Goal: Task Accomplishment & Management: Manage account settings

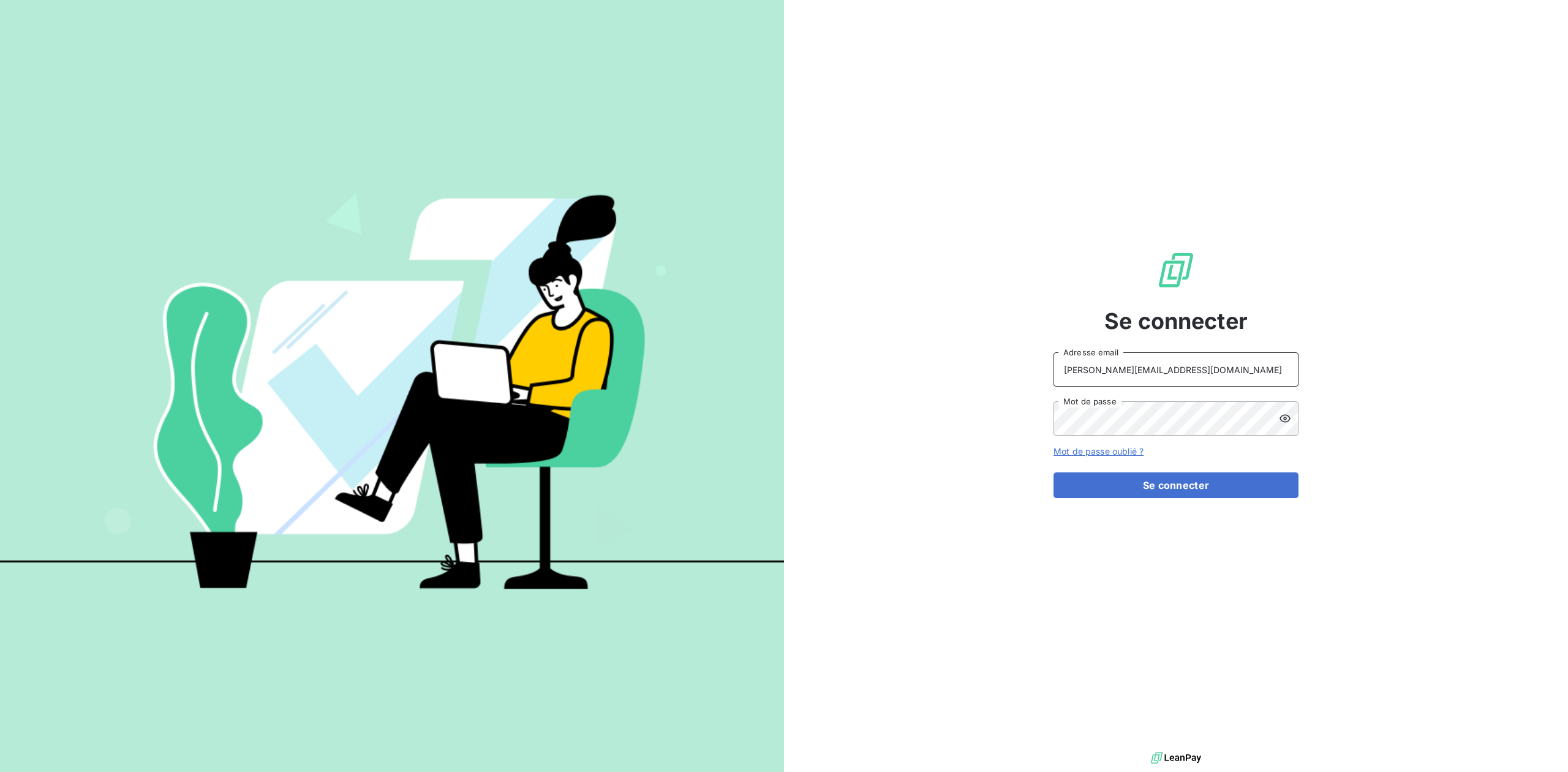
drag, startPoint x: 1090, startPoint y: 371, endPoint x: 907, endPoint y: 339, distance: 185.8
click at [907, 339] on div "Se connecter [PERSON_NAME][EMAIL_ADDRESS][DOMAIN_NAME] Adresse email Mot de pas…" at bounding box center [1176, 374] width 784 height 749
type input "admin@VECVITRY"
click at [1053, 473] on button "Se connecter" at bounding box center [1176, 485] width 245 height 26
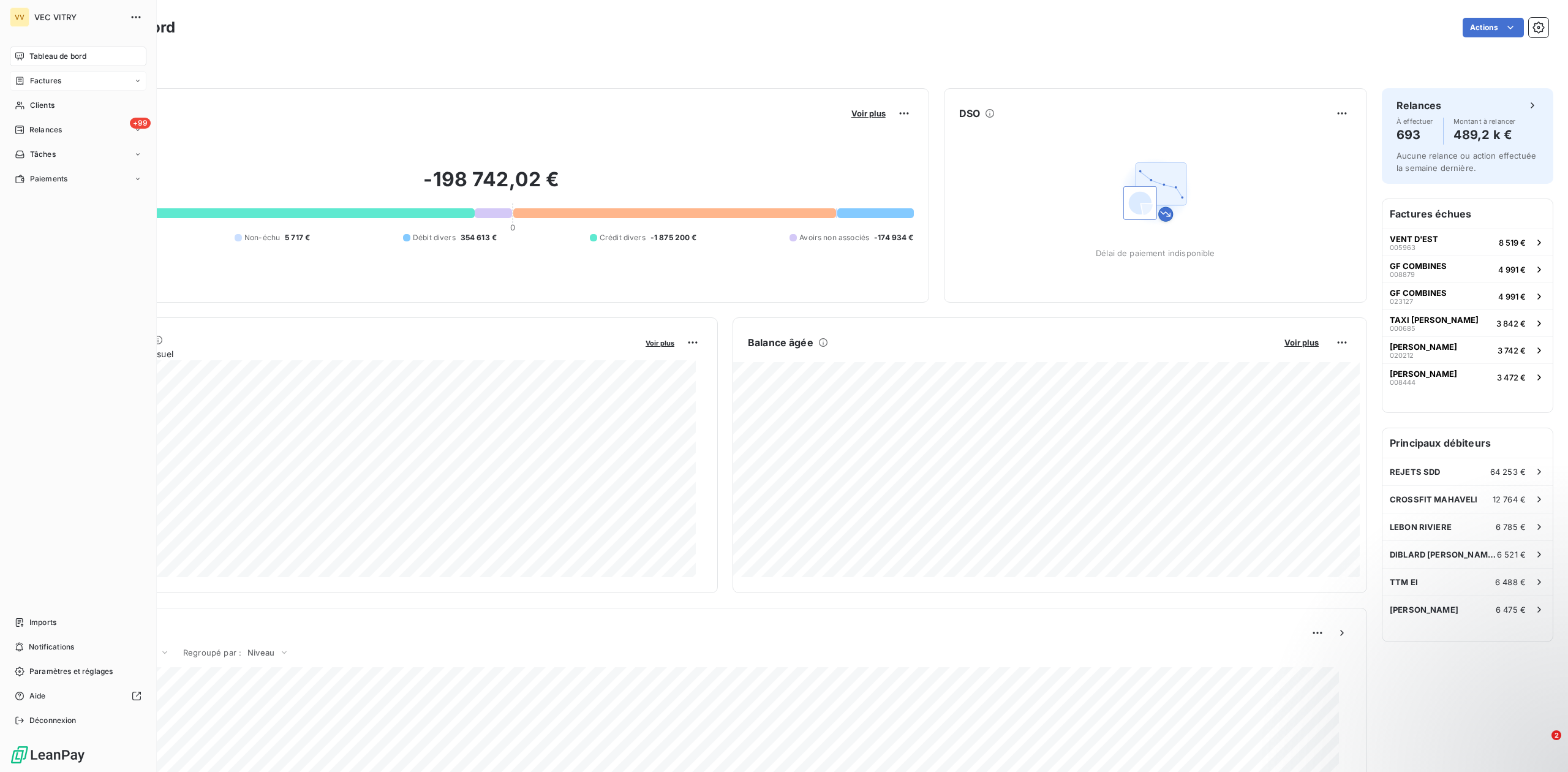
click at [39, 82] on span "Factures" at bounding box center [45, 81] width 31 height 11
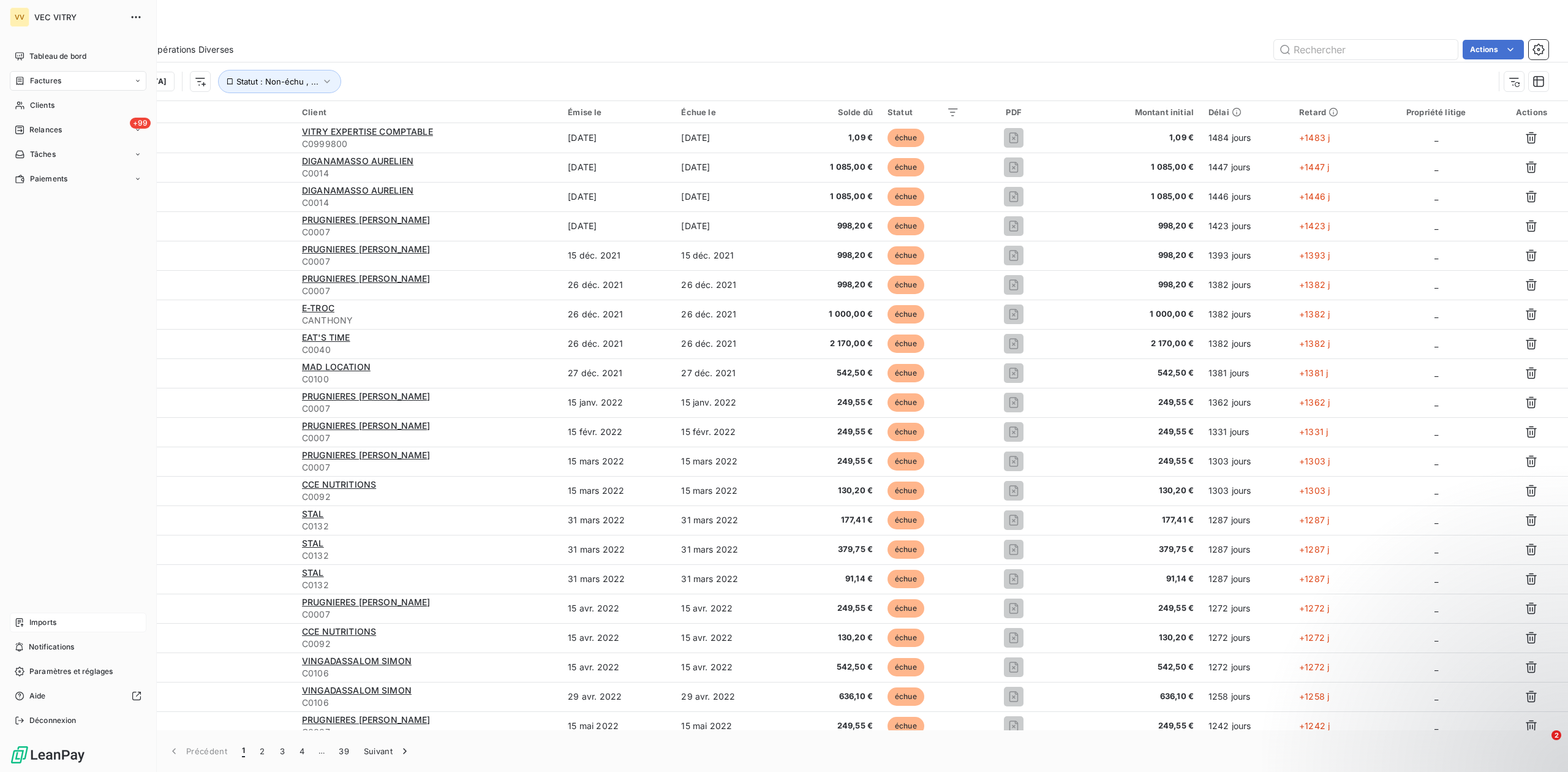
click at [72, 620] on div "Imports" at bounding box center [78, 623] width 137 height 20
click at [40, 621] on span "Imports" at bounding box center [42, 623] width 27 height 11
click at [43, 649] on span "Notifications" at bounding box center [51, 647] width 45 height 11
click at [42, 623] on span "Imports" at bounding box center [42, 623] width 27 height 11
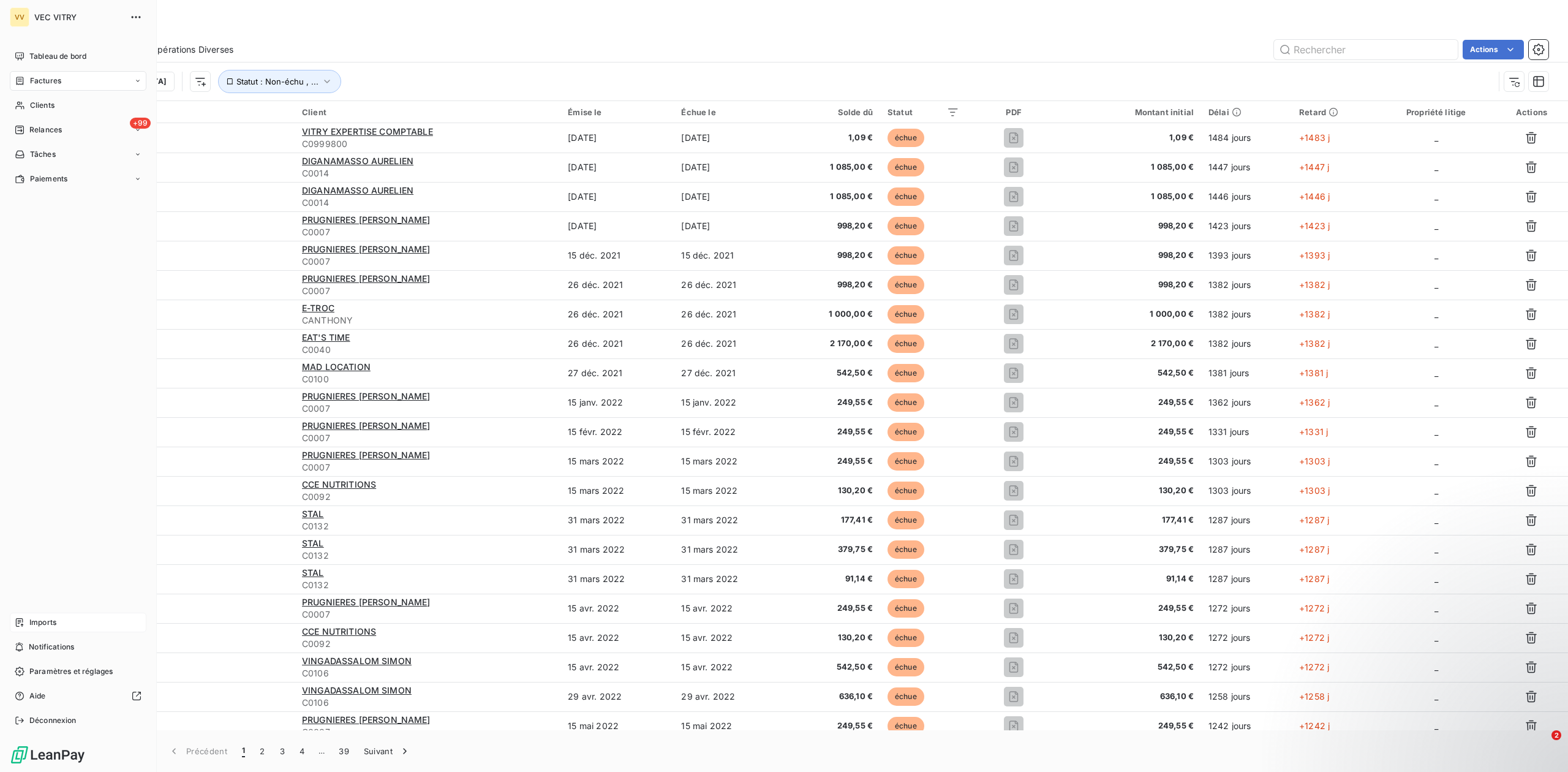
click at [42, 623] on span "Imports" at bounding box center [42, 623] width 27 height 11
click at [55, 722] on span "Déconnexion" at bounding box center [53, 721] width 47 height 11
